Goal: Task Accomplishment & Management: Complete application form

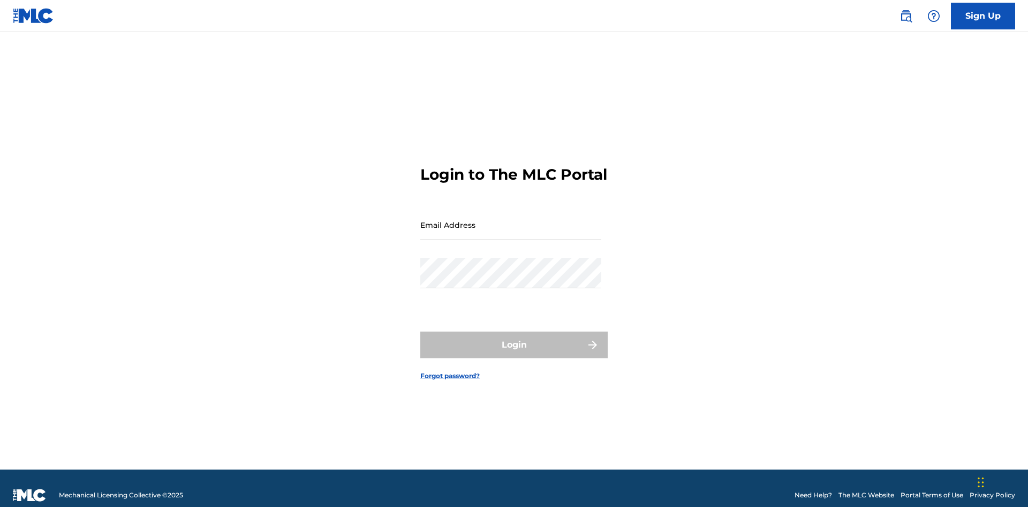
scroll to position [14, 0]
click at [983, 16] on link "Sign Up" at bounding box center [983, 16] width 64 height 27
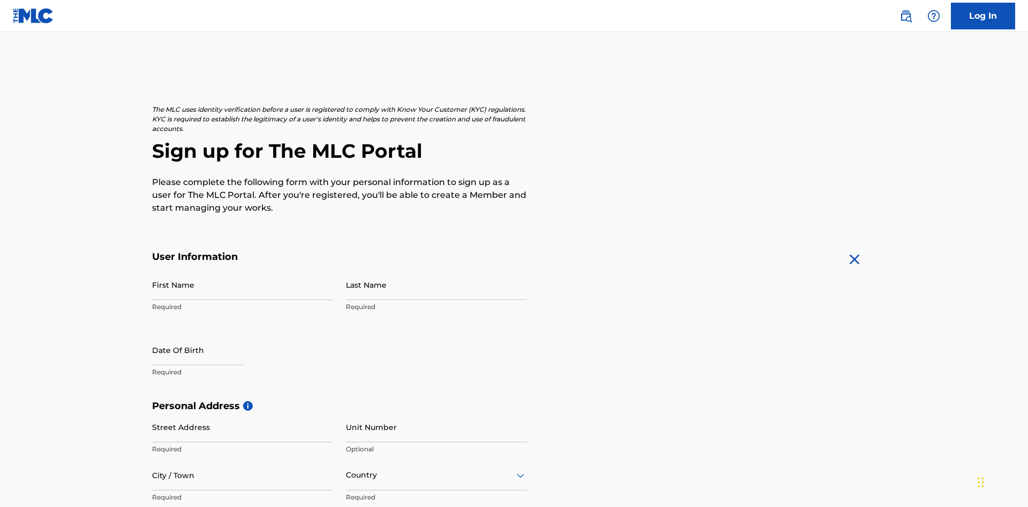
scroll to position [205, 0]
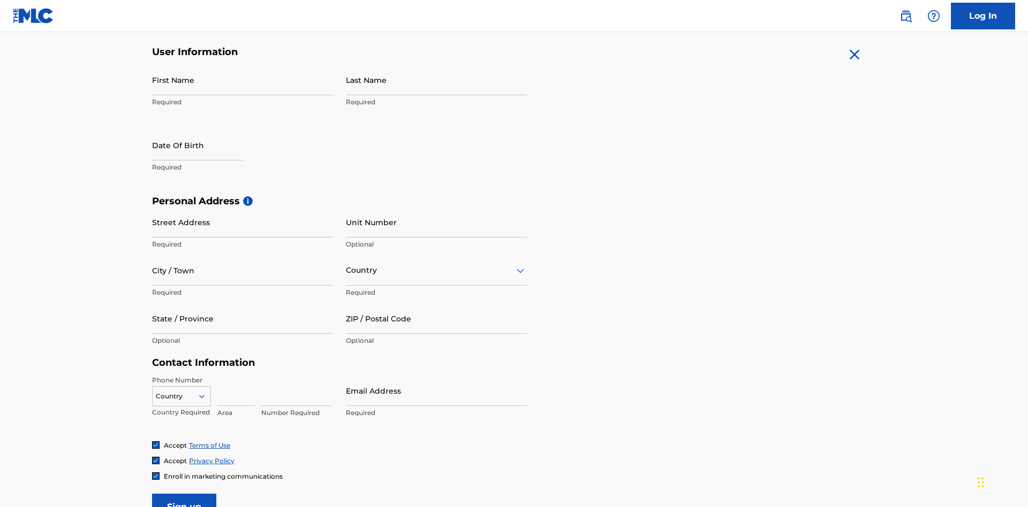
click at [242, 80] on input "First Name" at bounding box center [242, 80] width 181 height 31
type input "Krystal"
click at [436, 80] on input "Last Name" at bounding box center [436, 80] width 181 height 31
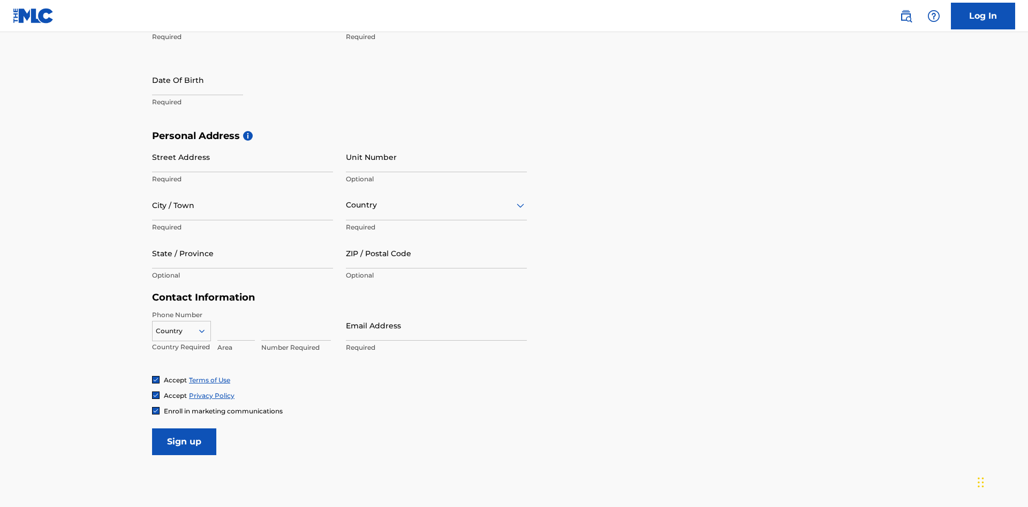
type input "Ribble"
click at [206, 81] on input "text" at bounding box center [197, 80] width 91 height 31
select select "7"
select select "2025"
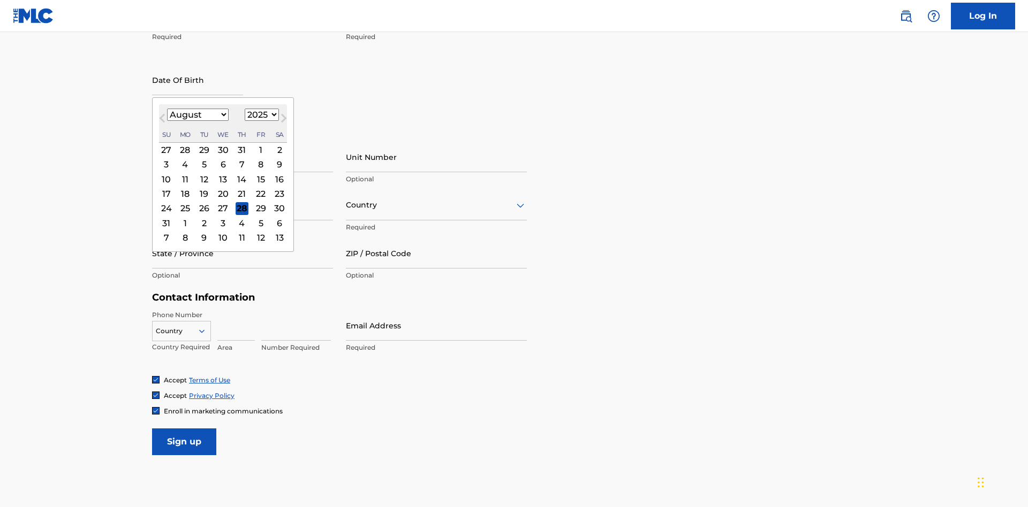
click at [197, 115] on select "January February March April May June July August September October November De…" at bounding box center [198, 115] width 62 height 12
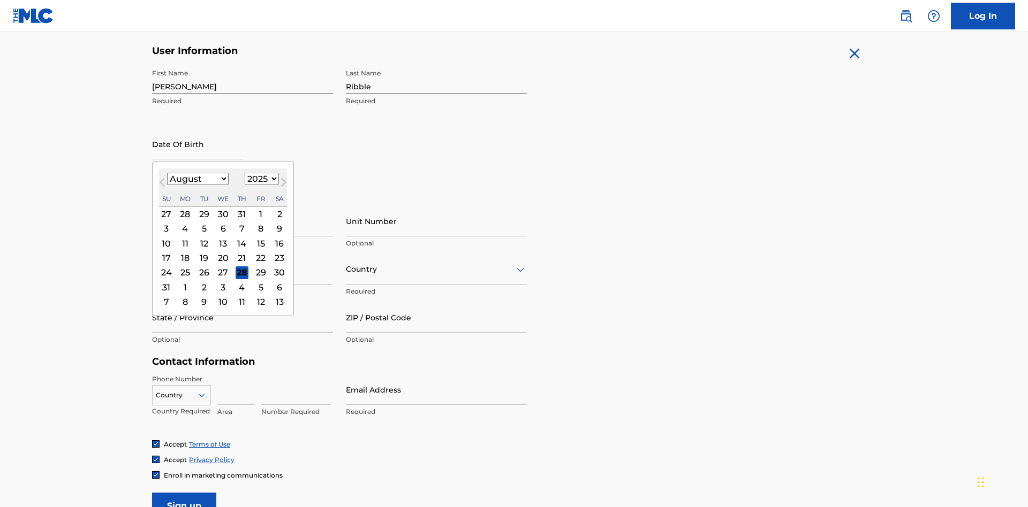
select select "0"
click at [260, 179] on select "1900 1901 1902 1903 1904 1905 1906 1907 1908 1909 1910 1911 1912 1913 1914 1915…" at bounding box center [262, 179] width 34 height 12
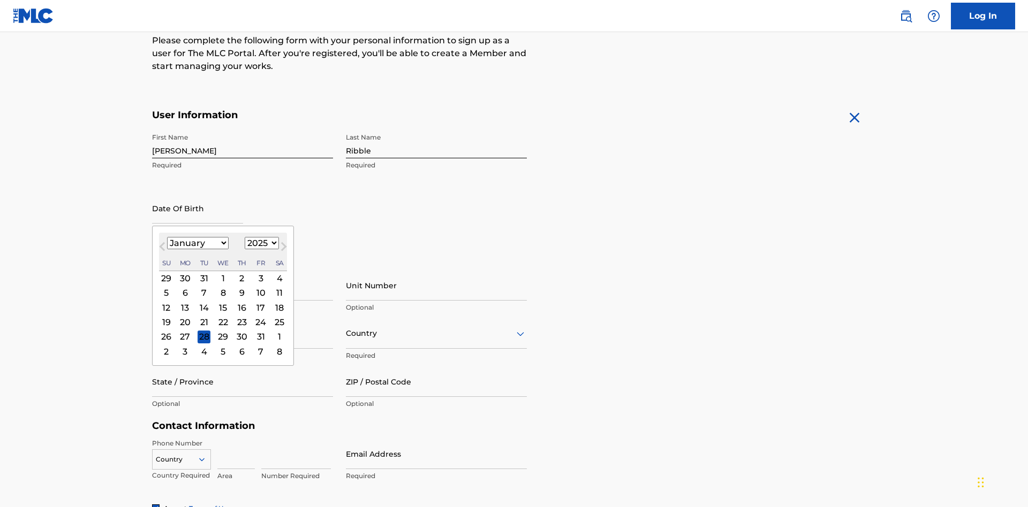
select select "1985"
click at [260, 243] on select "1900 1901 1902 1903 1904 1905 1906 1907 1908 1909 1910 1911 1912 1913 1914 1915…" at bounding box center [262, 243] width 34 height 12
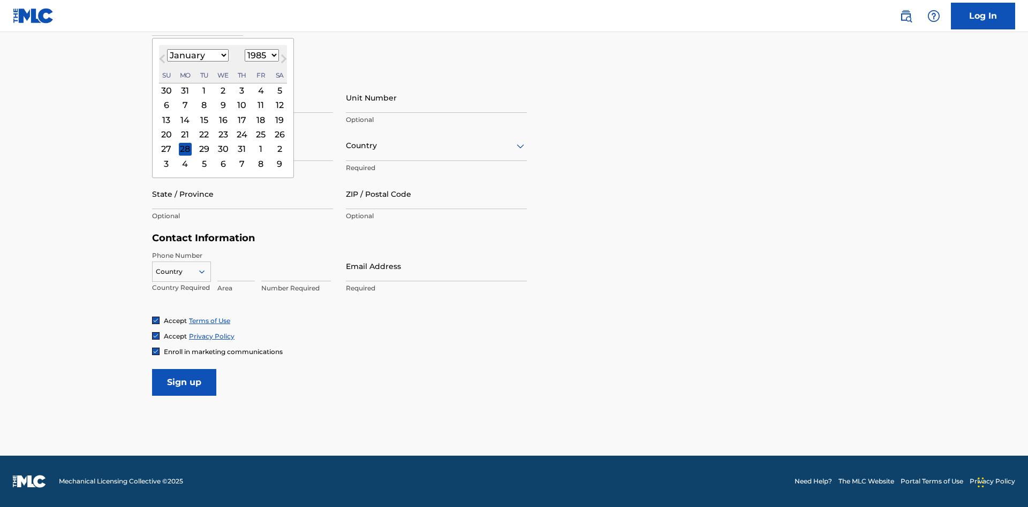
click at [203, 105] on div "8" at bounding box center [204, 105] width 13 height 13
type input "January 8 1985"
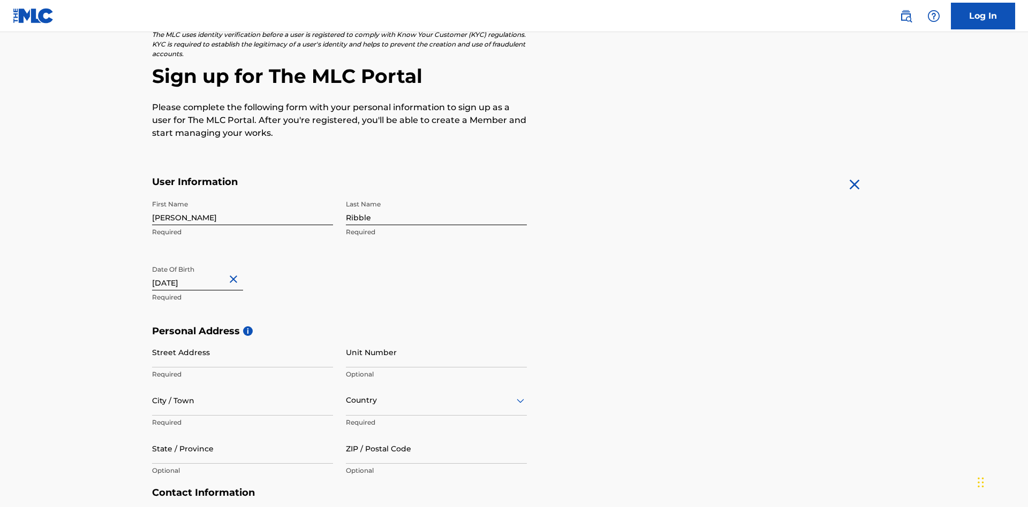
scroll to position [330, 0]
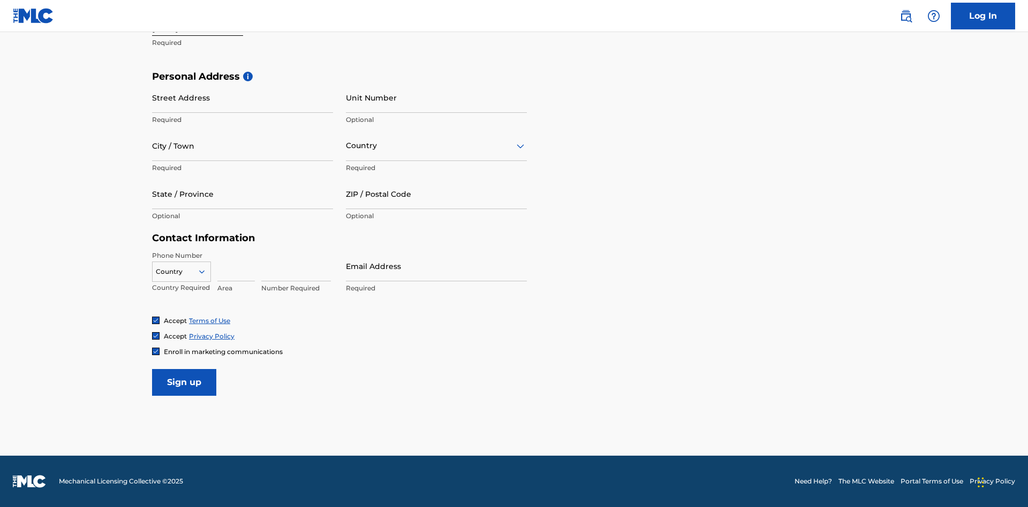
click at [242, 97] on input "Street Address" at bounding box center [242, 97] width 181 height 31
type input "9909 Elks Run Rd"
click at [242, 146] on input "City / Town" at bounding box center [242, 146] width 181 height 31
type input "Roseville"
click at [346, 146] on input "text" at bounding box center [347, 145] width 2 height 11
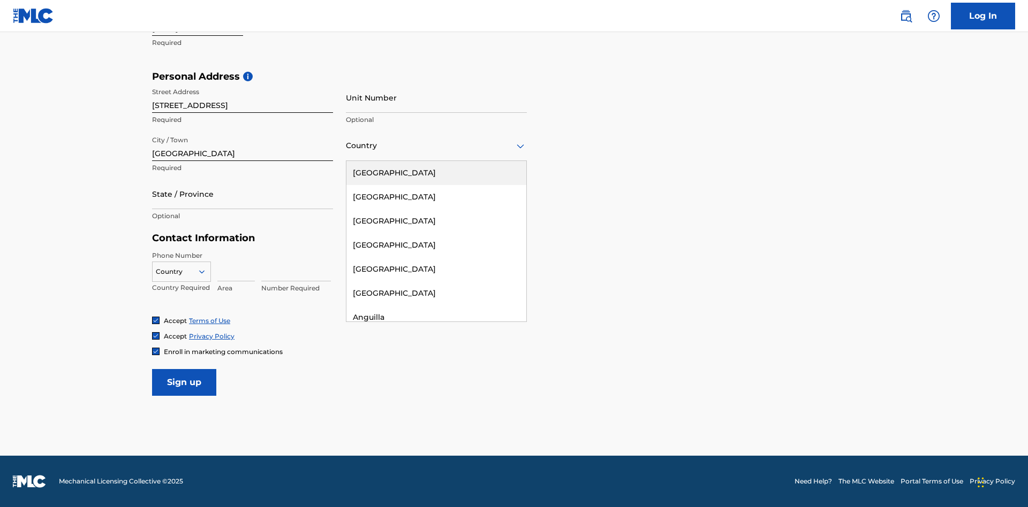
click at [436, 173] on div "United States" at bounding box center [436, 173] width 180 height 24
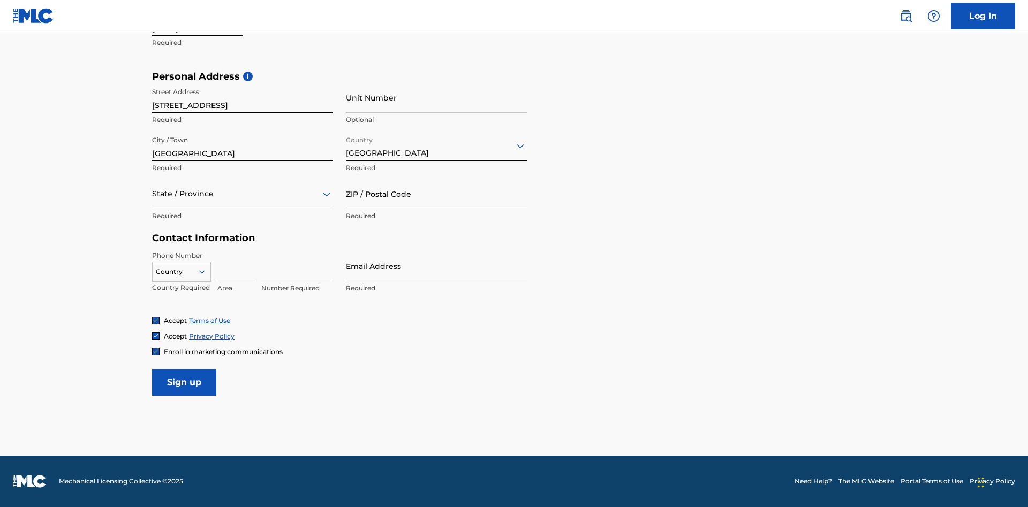
click at [242, 194] on div at bounding box center [242, 193] width 181 height 13
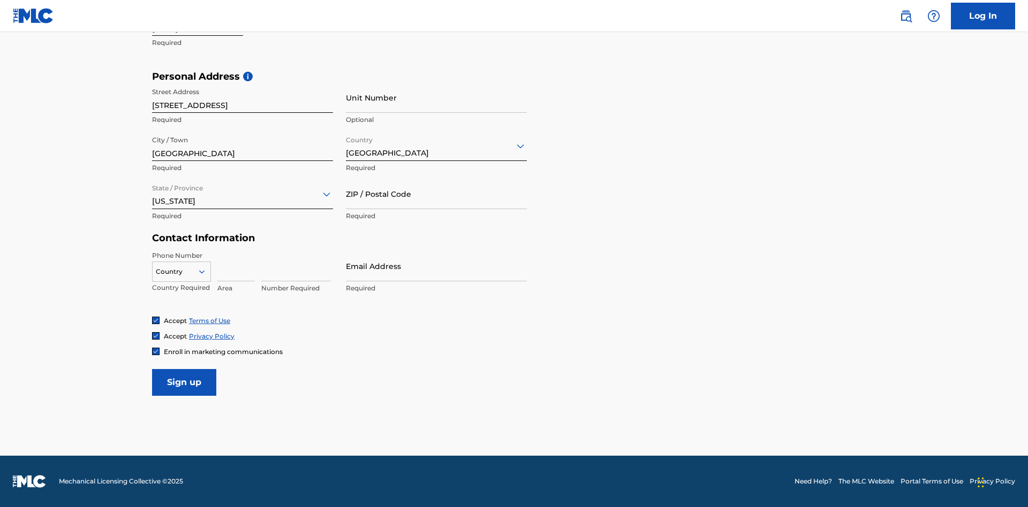
click at [436, 194] on input "ZIP / Postal Code" at bounding box center [436, 194] width 181 height 31
type input "43777"
click at [206, 271] on icon at bounding box center [202, 272] width 10 height 10
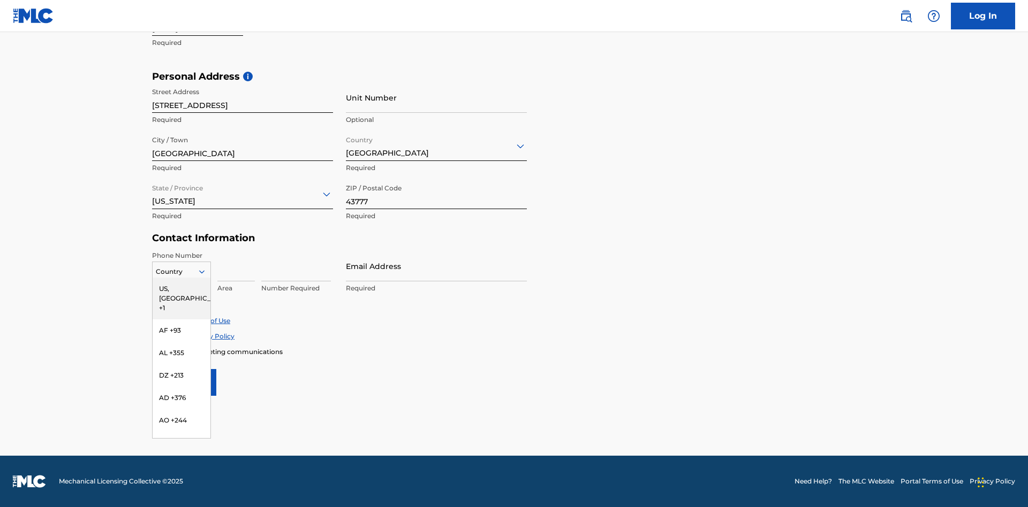
click at [181, 289] on div "US, CA +1" at bounding box center [182, 299] width 58 height 42
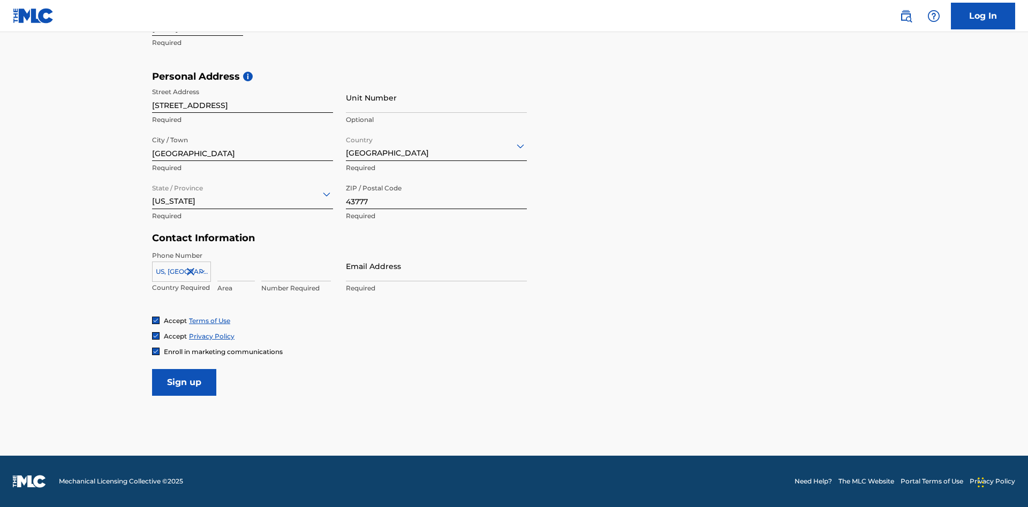
click at [236, 266] on input at bounding box center [235, 266] width 37 height 31
type input "740"
click at [296, 266] on input at bounding box center [296, 266] width 70 height 31
type input "8086351"
click at [436, 266] on input "Email Address" at bounding box center [436, 266] width 181 height 31
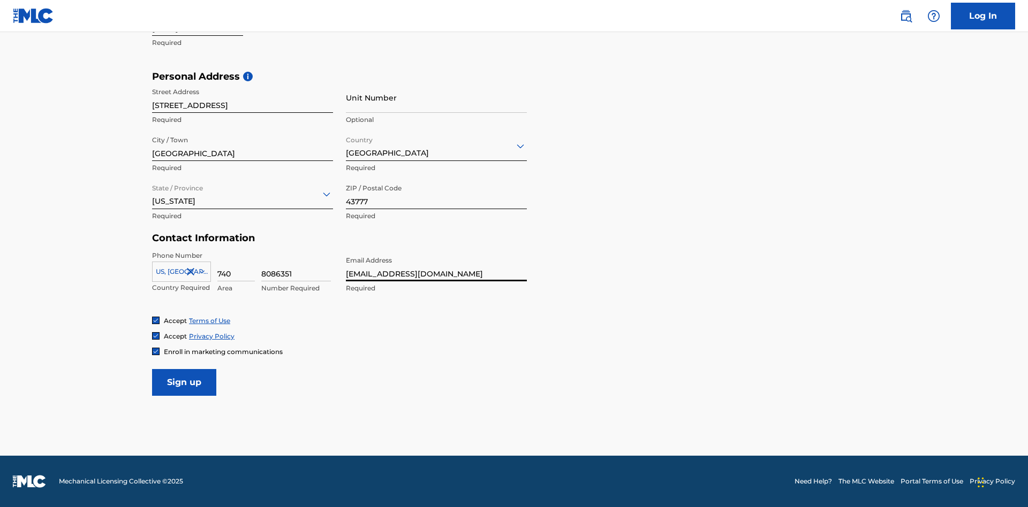
scroll to position [0, 32]
type input "31005b5b-f2a4-45b3-83d0-4fa5a646e88d@mailslurp.biz"
click at [184, 382] on input "Sign up" at bounding box center [184, 382] width 64 height 27
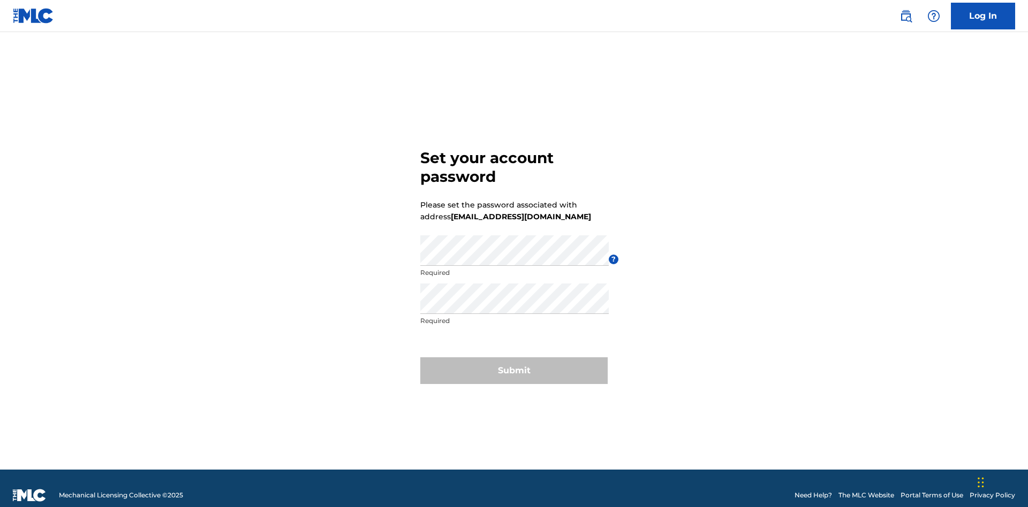
scroll to position [14, 0]
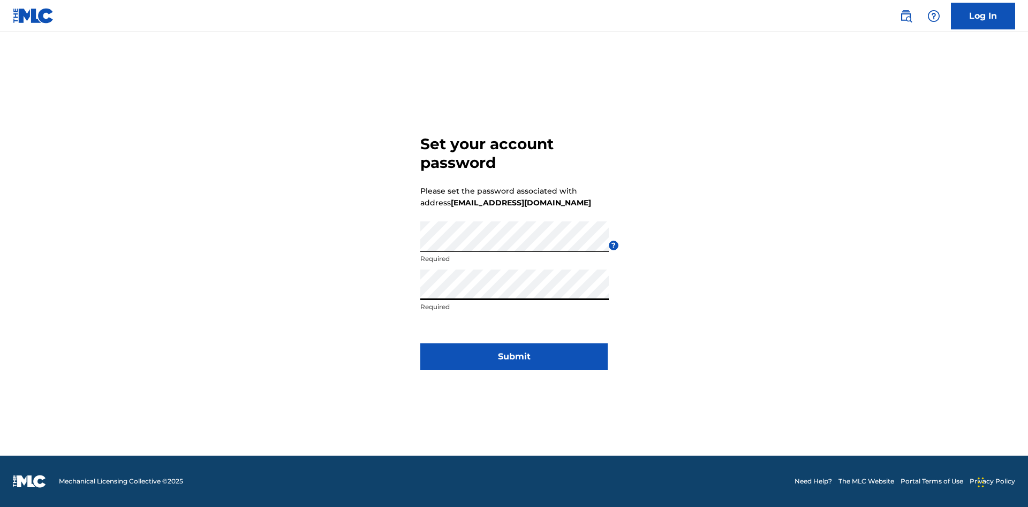
click at [514, 363] on button "Submit" at bounding box center [513, 357] width 187 height 27
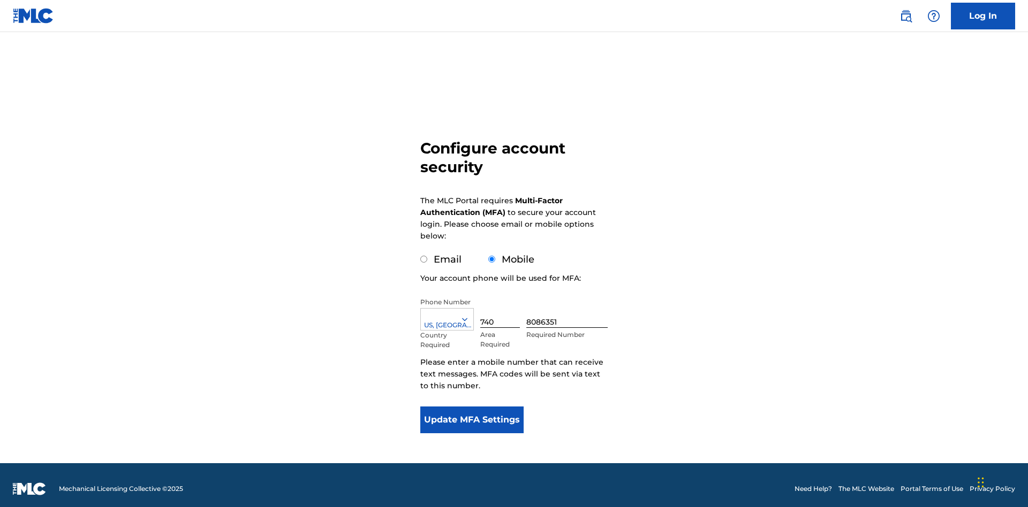
scroll to position [11, 0]
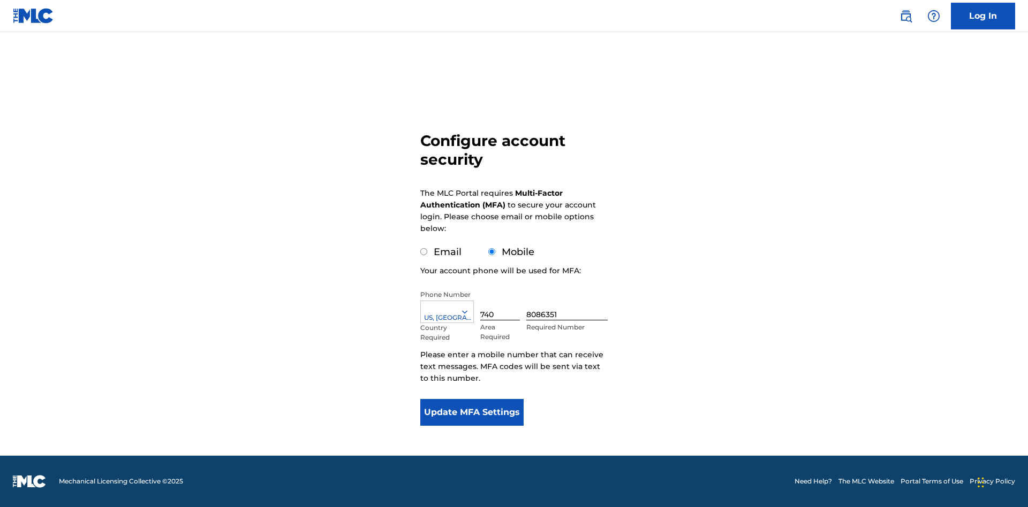
click at [492, 252] on input "Mobile" at bounding box center [491, 251] width 7 height 7
click at [469, 312] on icon at bounding box center [465, 312] width 10 height 10
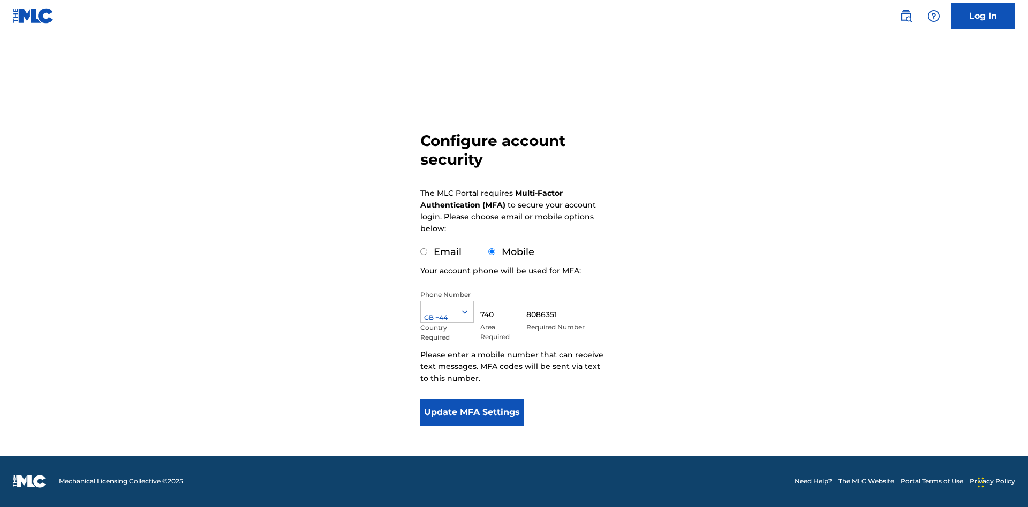
click at [502, 305] on input "740" at bounding box center [500, 305] width 40 height 31
type input "740"
click at [569, 305] on input "8086351" at bounding box center [566, 305] width 81 height 31
type input "1252166"
click at [472, 413] on button "Update MFA Settings" at bounding box center [471, 412] width 103 height 27
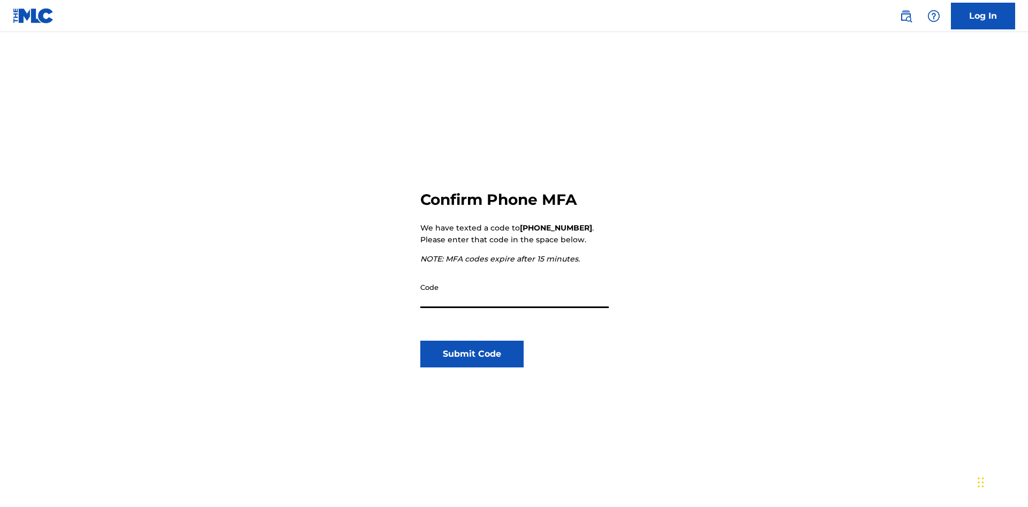
scroll to position [111, 0]
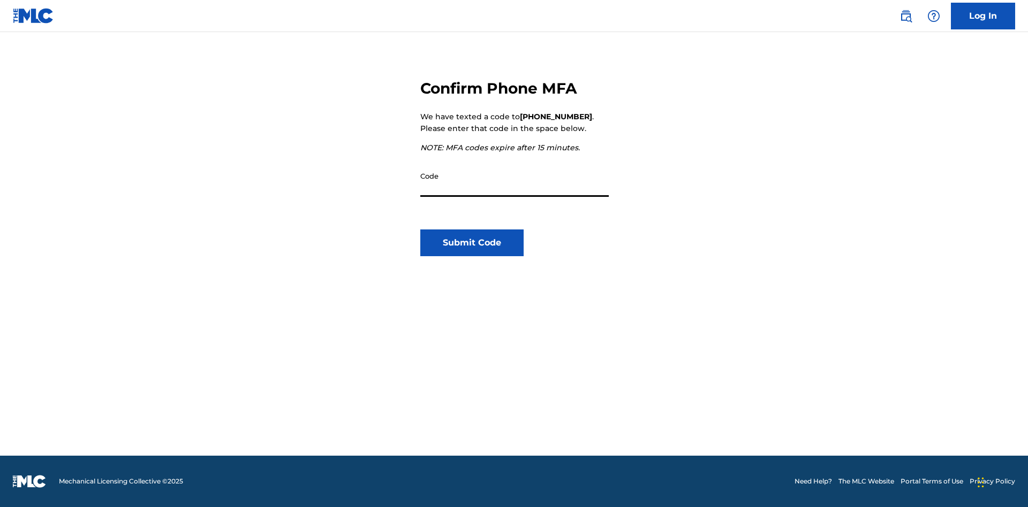
click at [514, 181] on input "Code" at bounding box center [514, 181] width 188 height 31
type input "844704"
click at [472, 243] on button "Submit Code" at bounding box center [471, 243] width 103 height 27
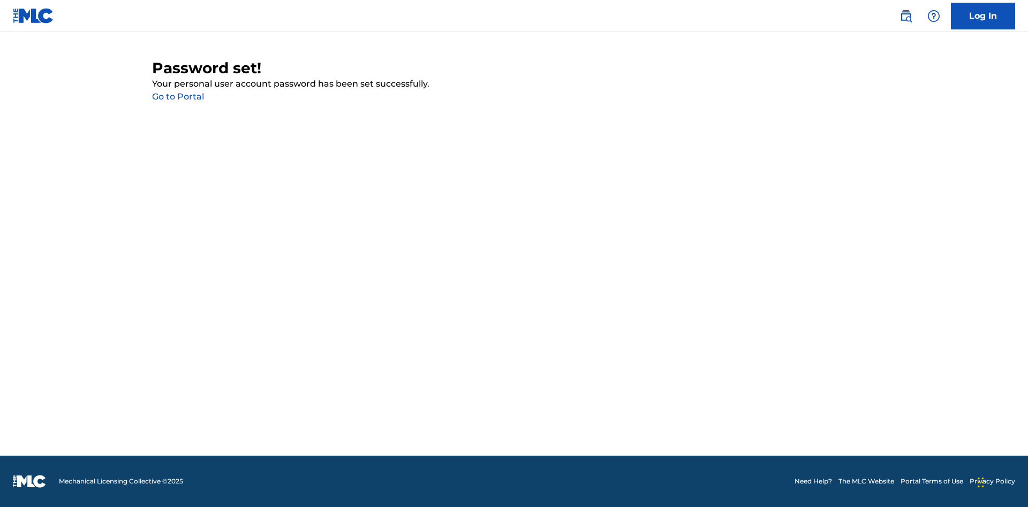
click at [178, 97] on link "Go to Portal" at bounding box center [178, 97] width 52 height 10
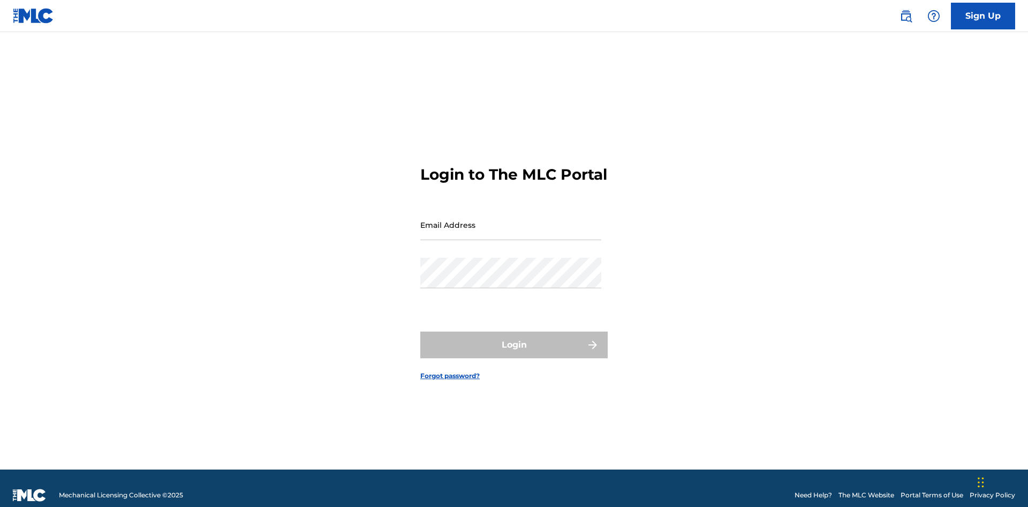
scroll to position [14, 0]
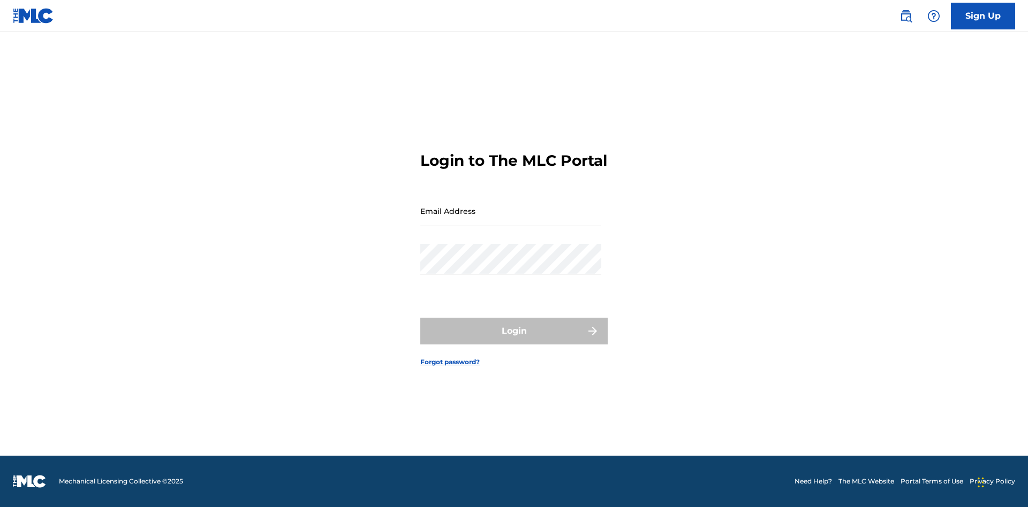
click at [511, 220] on input "Email Address" at bounding box center [510, 211] width 181 height 31
type input "31005b5b-f2a4-45b3-83d0-4fa5a646e88d@mailslurp.biz"
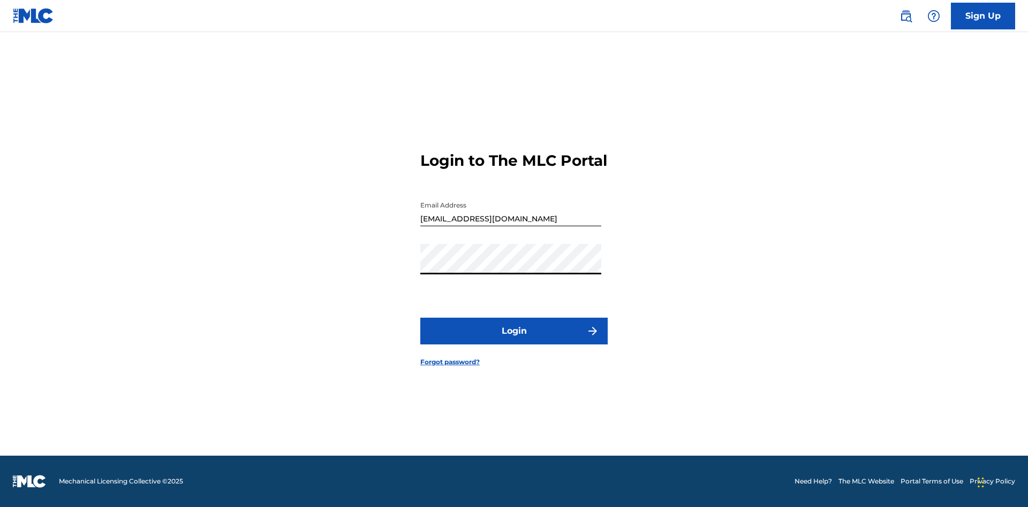
click at [514, 340] on button "Login" at bounding box center [513, 331] width 187 height 27
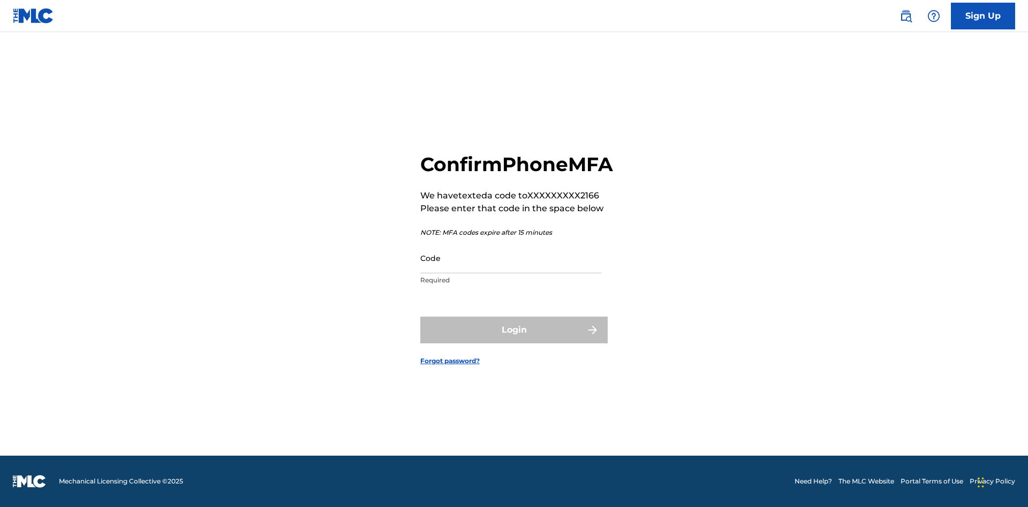
click at [511, 270] on input "Code" at bounding box center [510, 258] width 181 height 31
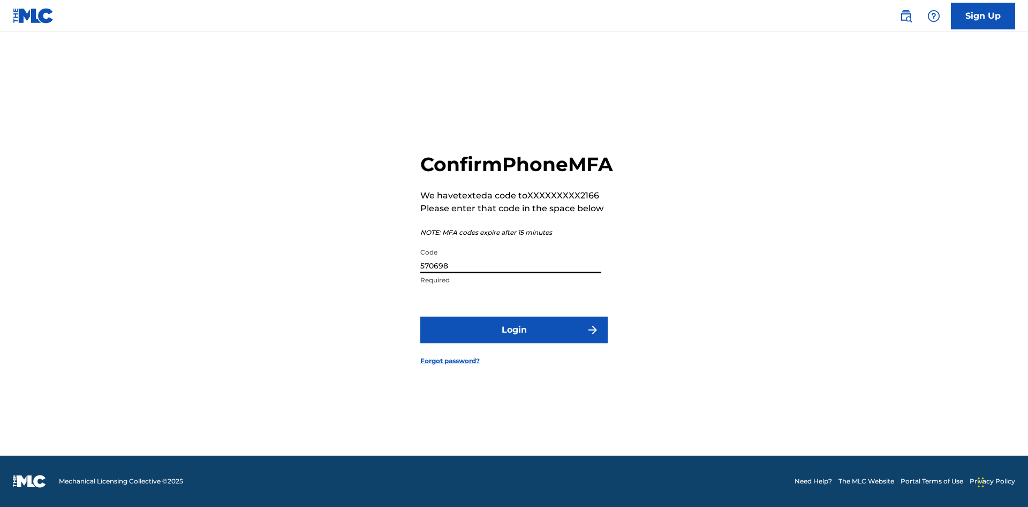
type input "570698"
click at [514, 342] on button "Login" at bounding box center [513, 330] width 187 height 27
